Goal: Communication & Community: Answer question/provide support

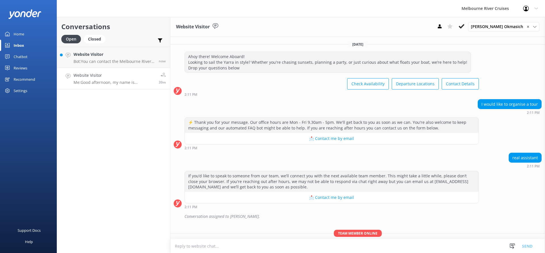
scroll to position [22, 0]
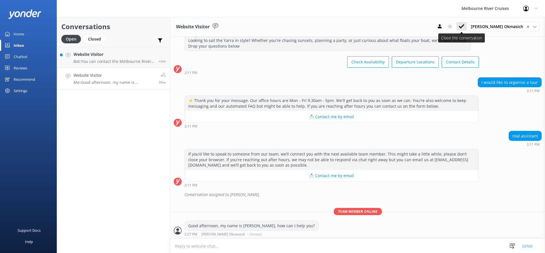
click at [464, 27] on icon at bounding box center [461, 27] width 6 height 6
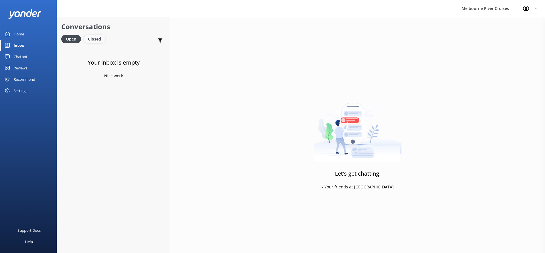
click at [96, 41] on div "Closed" at bounding box center [95, 39] width 22 height 9
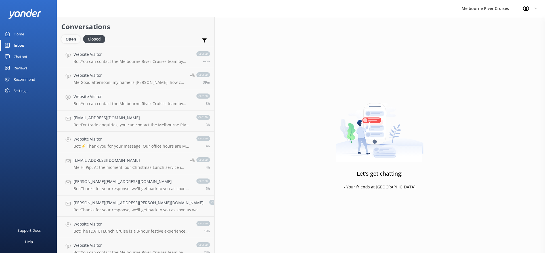
click at [76, 40] on div "Open" at bounding box center [70, 39] width 19 height 9
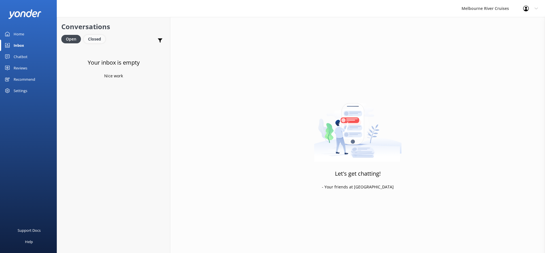
click at [101, 40] on div "Closed" at bounding box center [95, 39] width 22 height 9
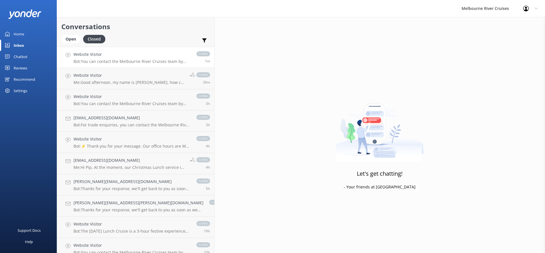
click at [105, 60] on p "Bot: You can contact the Melbourne River Cruises team by emailing info@melbcrui…" at bounding box center [131, 61] width 117 height 5
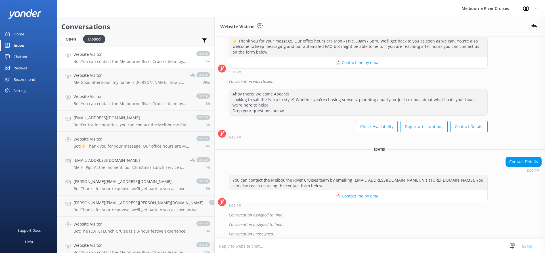
scroll to position [130, 0]
click at [121, 79] on h4 "Website Visitor" at bounding box center [129, 75] width 112 height 6
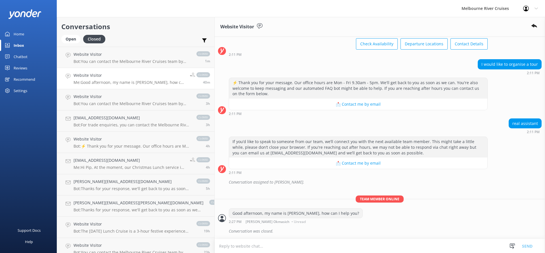
scroll to position [34, 0]
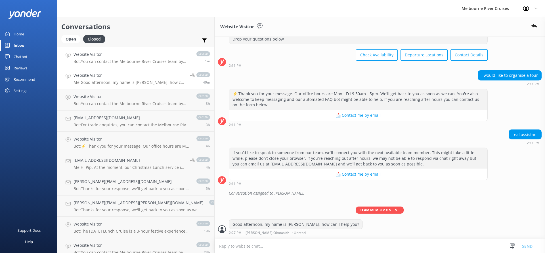
click at [125, 56] on h4 "Website Visitor" at bounding box center [131, 54] width 117 height 6
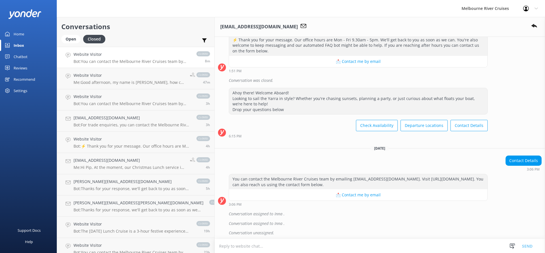
scroll to position [190, 0]
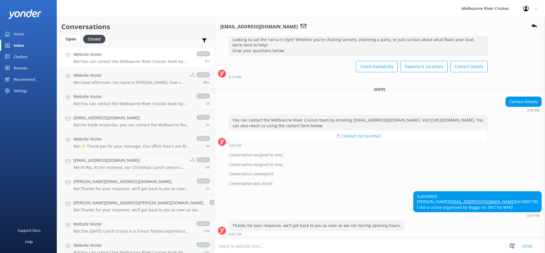
click at [536, 4] on div "Profile Settings Logout" at bounding box center [530, 8] width 29 height 17
click at [458, 24] on div "[EMAIL_ADDRESS][DOMAIN_NAME]" at bounding box center [379, 27] width 330 height 20
click at [103, 59] on p "Bot: You can contact the Melbourne River Cruises team by emailing info@melbcrui…" at bounding box center [131, 61] width 117 height 5
click at [438, 16] on div "Melbourne River Cruises Profile Settings Logout" at bounding box center [272, 8] width 545 height 17
click at [532, 10] on div "Profile Settings Logout" at bounding box center [530, 8] width 29 height 17
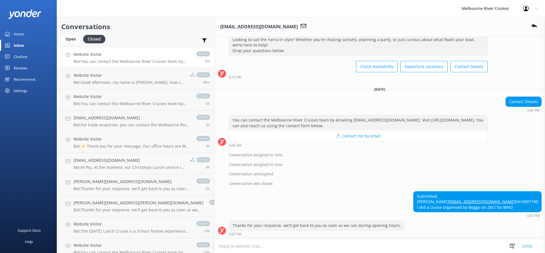
click at [534, 8] on div "Profile Settings Logout" at bounding box center [530, 8] width 29 height 17
click at [500, 5] on div "Melbourne River Cruises" at bounding box center [485, 8] width 62 height 17
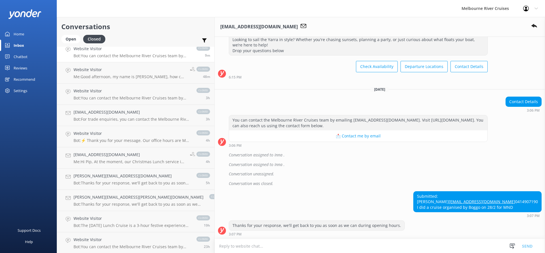
scroll to position [0, 0]
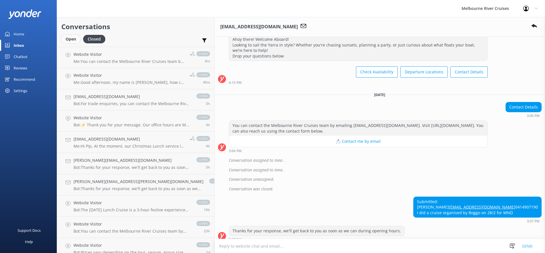
scroll to position [190, 0]
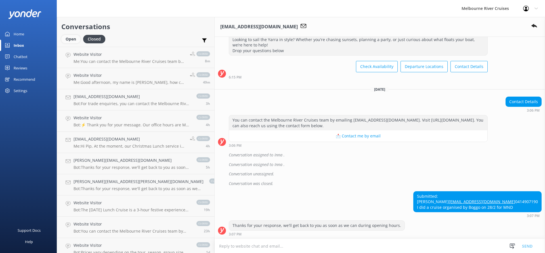
click at [75, 39] on div "Open" at bounding box center [70, 39] width 19 height 9
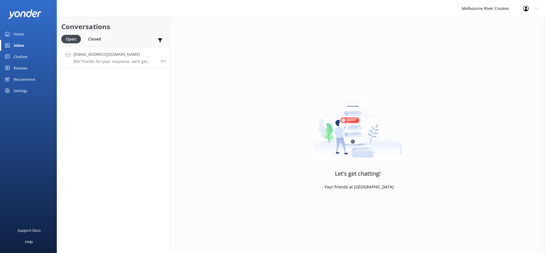
click at [138, 63] on p "Bot: Thanks for your response, we'll get back to you as soon as we can during o…" at bounding box center [114, 61] width 83 height 5
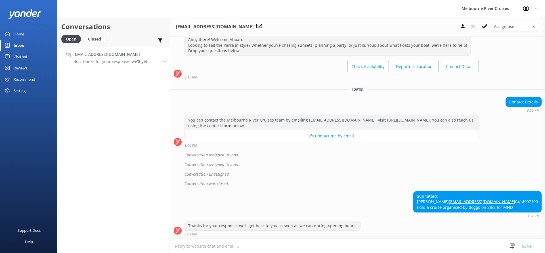
scroll to position [202, 0]
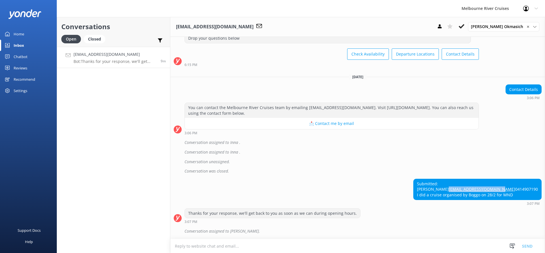
drag, startPoint x: 492, startPoint y: 184, endPoint x: 440, endPoint y: 186, distance: 52.3
click at [440, 186] on div "Submitted: [PERSON_NAME] [EMAIL_ADDRESS][DOMAIN_NAME] 0414907190 I did a cruise…" at bounding box center [477, 189] width 128 height 21
copy link "[EMAIL_ADDRESS][DOMAIN_NAME]"
click at [68, 193] on div "Conversations Open Closed Important Assigned to me Unassigned [EMAIL_ADDRESS][D…" at bounding box center [113, 135] width 113 height 236
click at [464, 27] on icon at bounding box center [461, 27] width 6 height 6
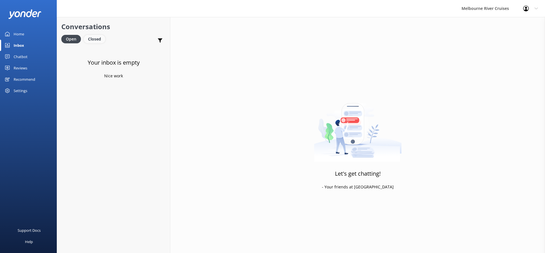
click at [91, 38] on div "Closed" at bounding box center [95, 39] width 22 height 9
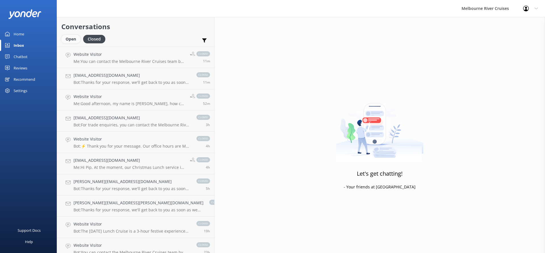
click at [73, 38] on div "Open" at bounding box center [70, 39] width 19 height 9
